Goal: Transaction & Acquisition: Purchase product/service

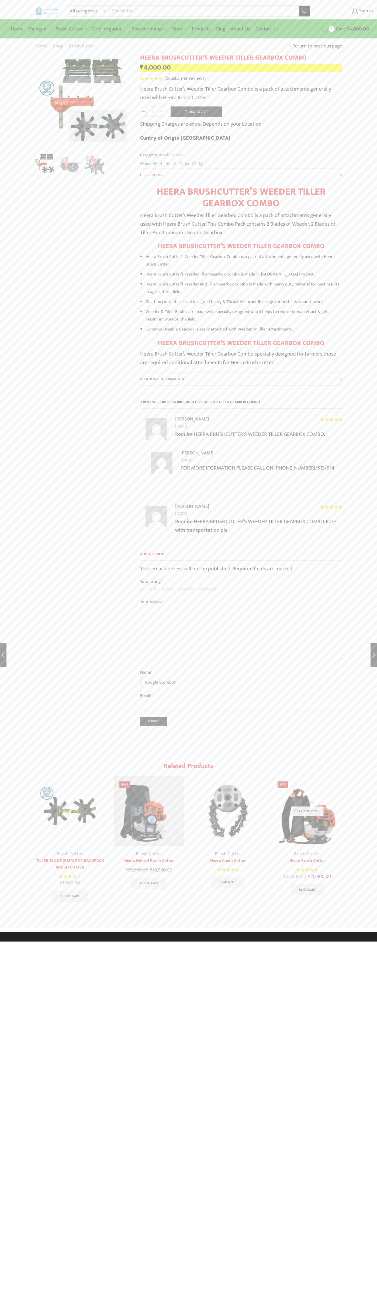
type input "Google Storebot"
click at [325, 29] on icon at bounding box center [325, 29] width 7 height 7
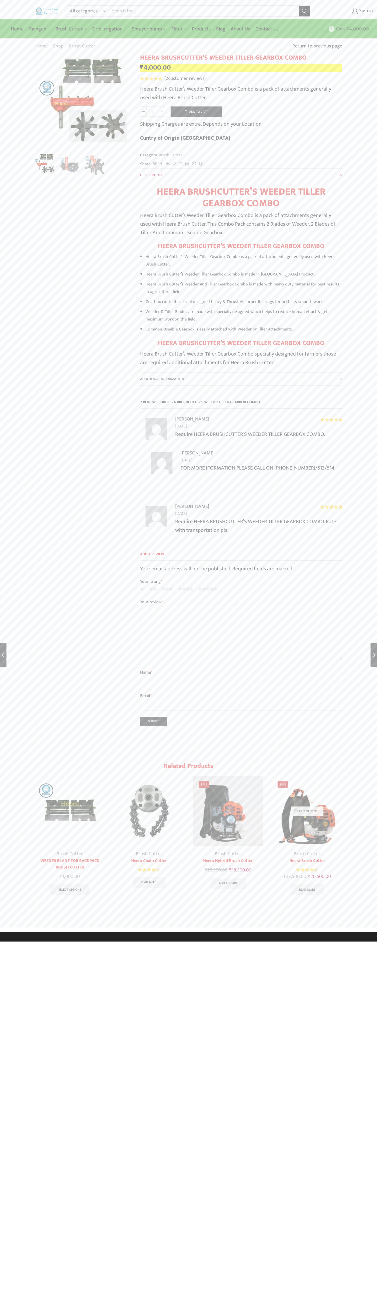
click at [340, 29] on span "Cart" at bounding box center [340, 28] width 11 height 7
